Goal: Task Accomplishment & Management: Use online tool/utility

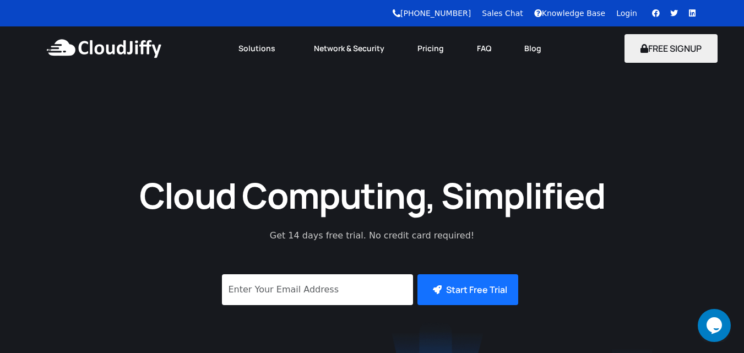
click at [624, 13] on link "Login" at bounding box center [626, 13] width 21 height 9
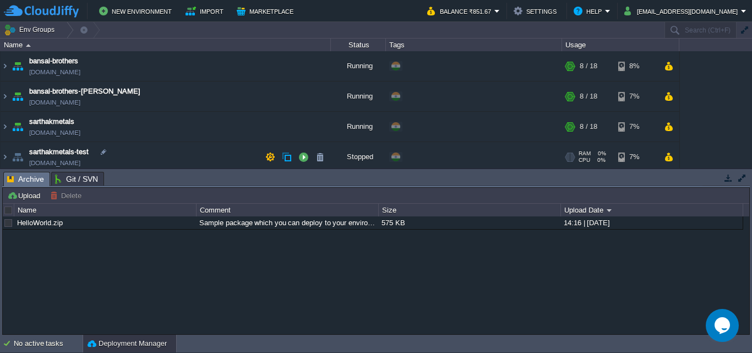
scroll to position [4, 0]
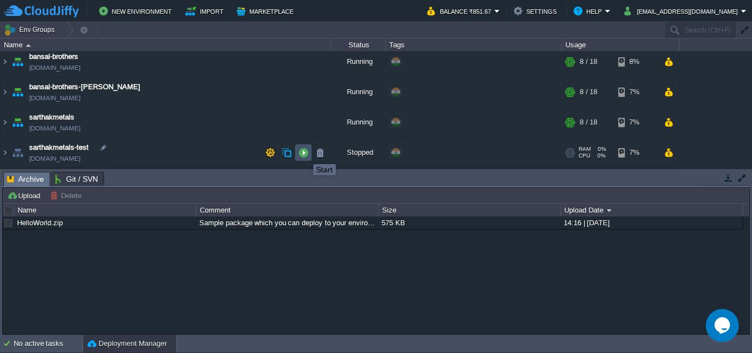
click at [305, 154] on button "button" at bounding box center [303, 153] width 10 height 10
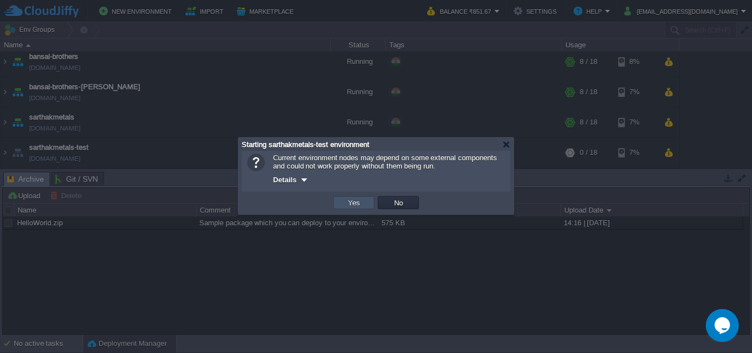
click at [350, 202] on button "Yes" at bounding box center [354, 203] width 19 height 10
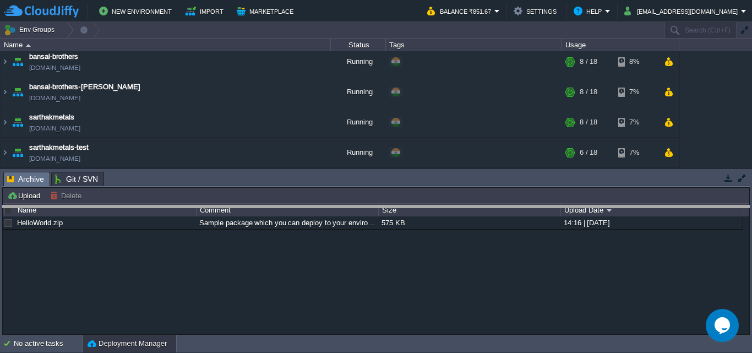
drag, startPoint x: 315, startPoint y: 183, endPoint x: 317, endPoint y: 216, distance: 33.6
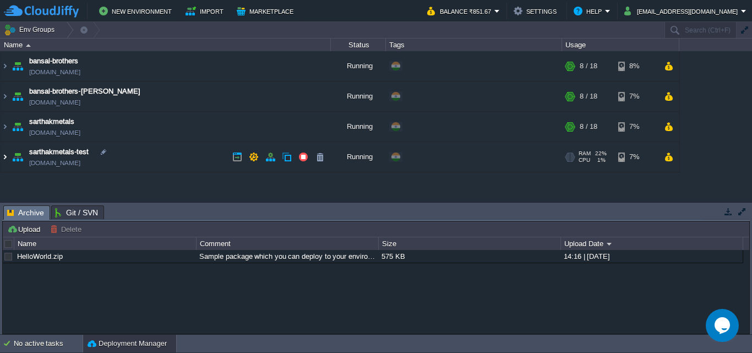
click at [3, 159] on img at bounding box center [5, 157] width 9 height 30
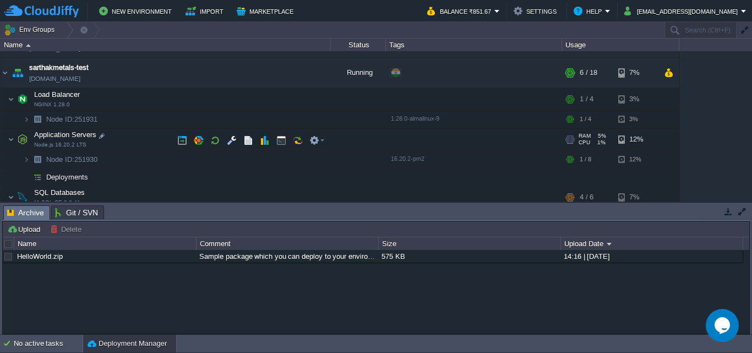
scroll to position [85, 0]
click at [590, 11] on button "Help" at bounding box center [589, 10] width 31 height 13
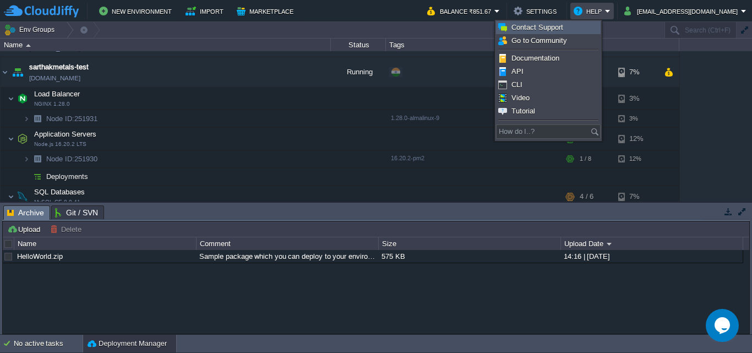
click at [558, 29] on span "Contact Support" at bounding box center [537, 27] width 52 height 8
